Goal: Navigation & Orientation: Go to known website

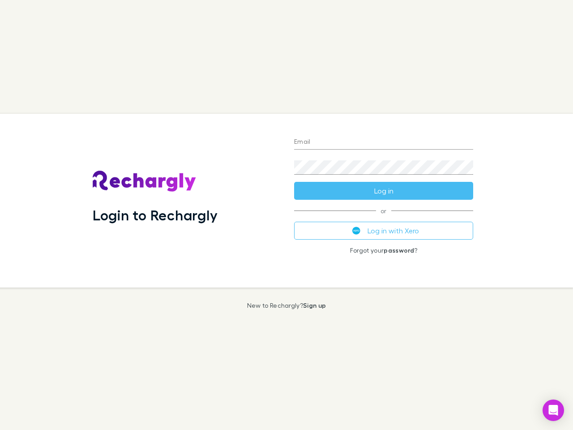
click at [287, 215] on div "Login to Rechargly" at bounding box center [187, 201] width 202 height 174
click at [384, 142] on input "Email" at bounding box center [383, 142] width 179 height 14
click at [384, 191] on form "Email Password Log in" at bounding box center [383, 164] width 179 height 72
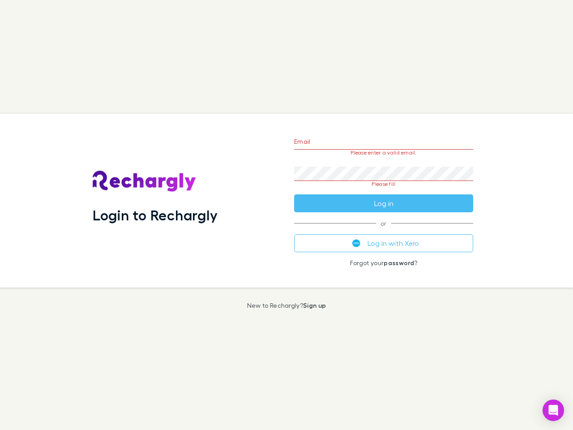
click at [384, 231] on div "Email Please enter a valid email. Password Please fill Log in or Log in with Xe…" at bounding box center [383, 201] width 193 height 174
click at [554, 410] on icon "Open Intercom Messenger" at bounding box center [553, 410] width 9 height 11
